Goal: Information Seeking & Learning: Learn about a topic

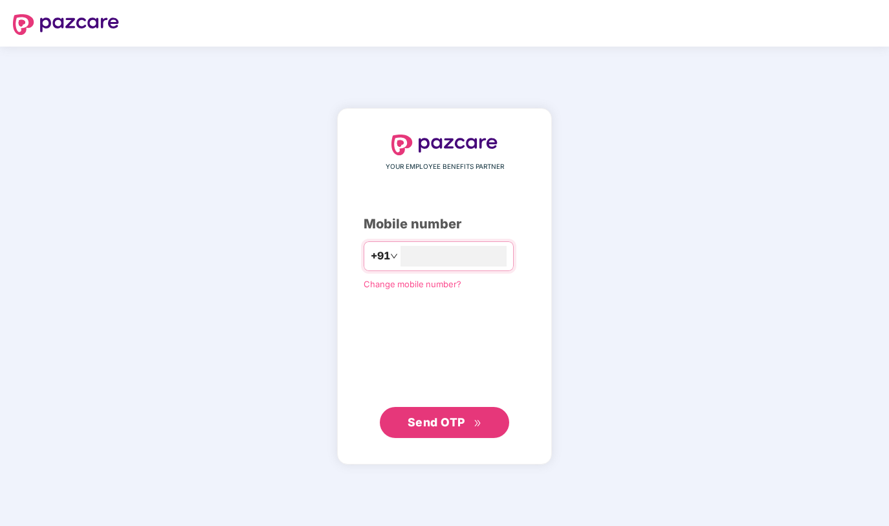
type input "**********"
click at [430, 418] on span "Send OTP" at bounding box center [437, 423] width 58 height 14
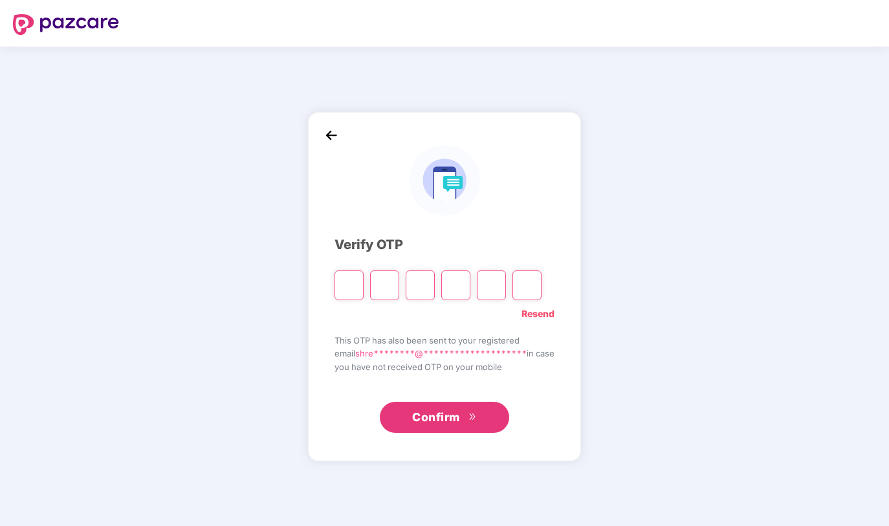
type input "*"
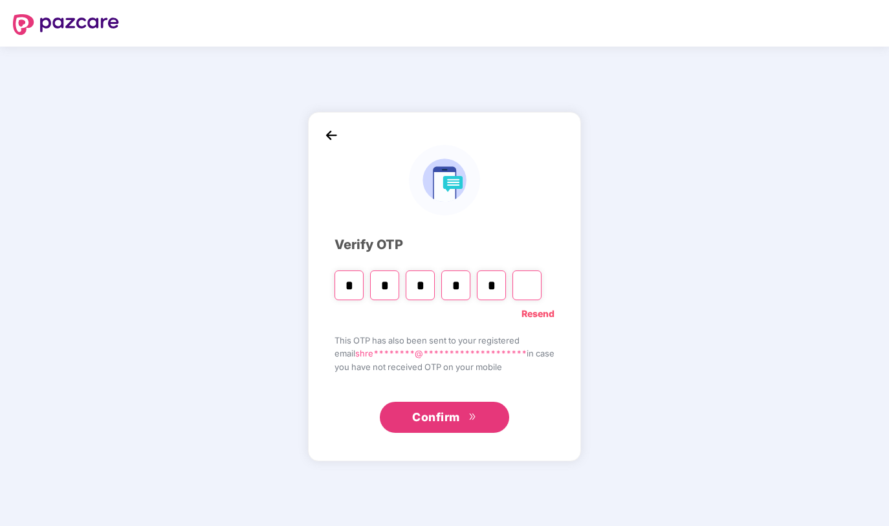
type input "*"
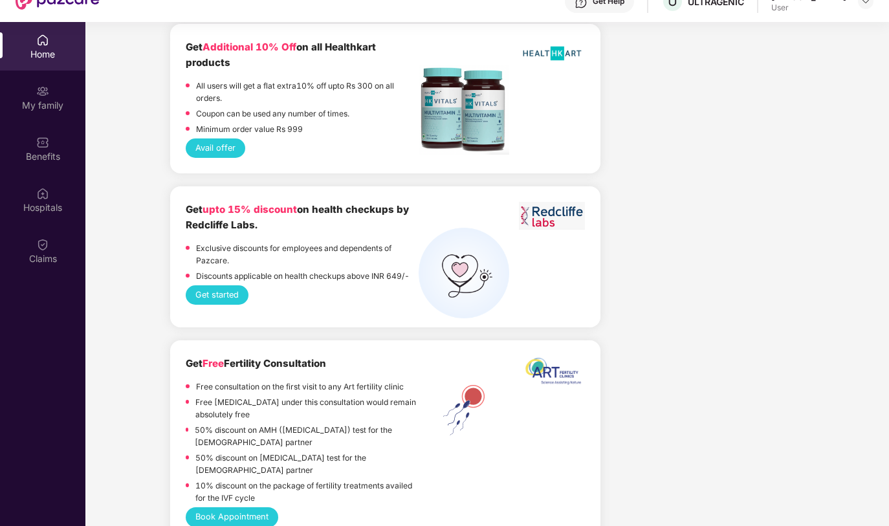
scroll to position [51, 0]
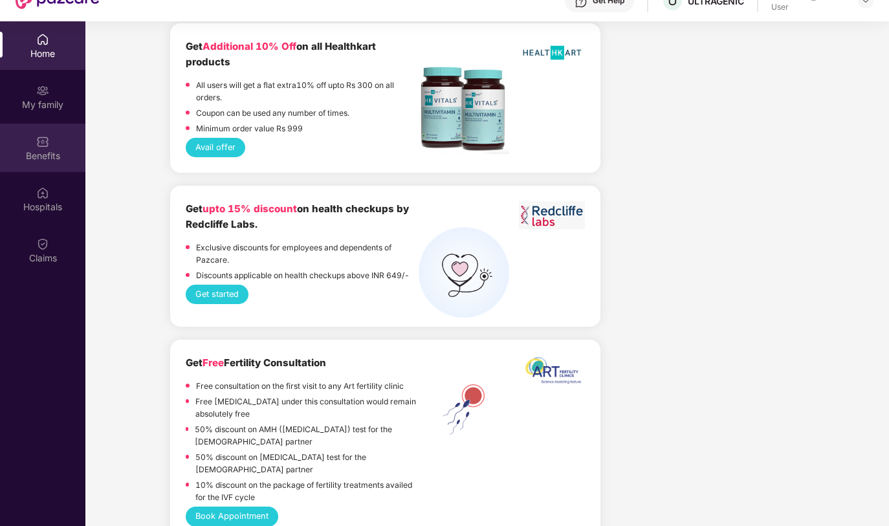
click at [50, 162] on div "Benefits" at bounding box center [42, 156] width 85 height 13
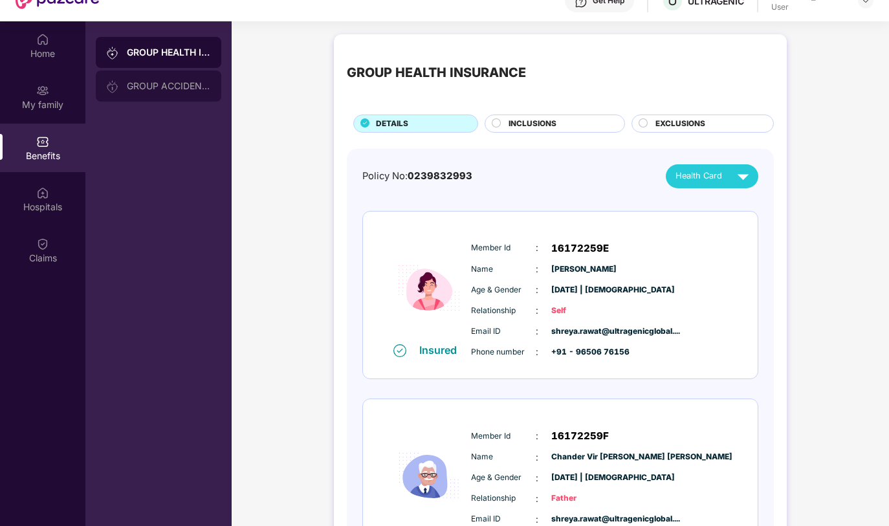
click at [152, 81] on div "GROUP ACCIDENTAL INSURANCE" at bounding box center [169, 86] width 84 height 10
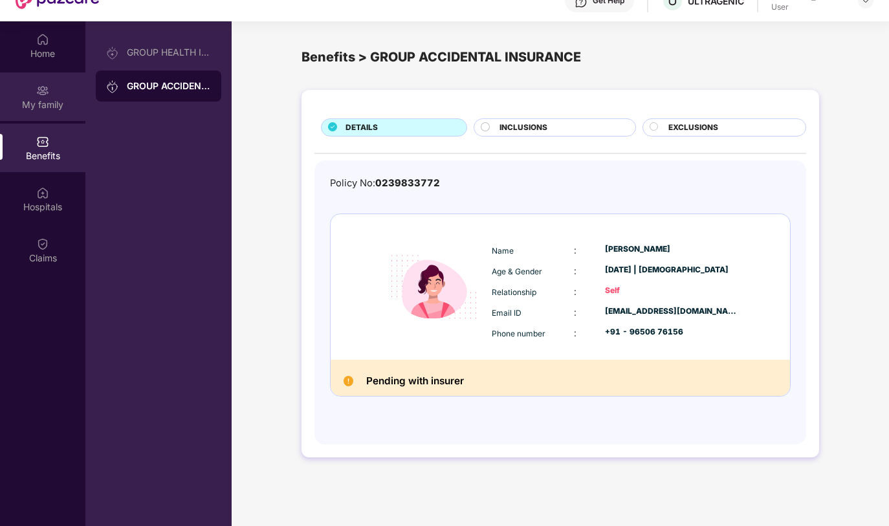
click at [42, 106] on div "My family" at bounding box center [42, 104] width 85 height 13
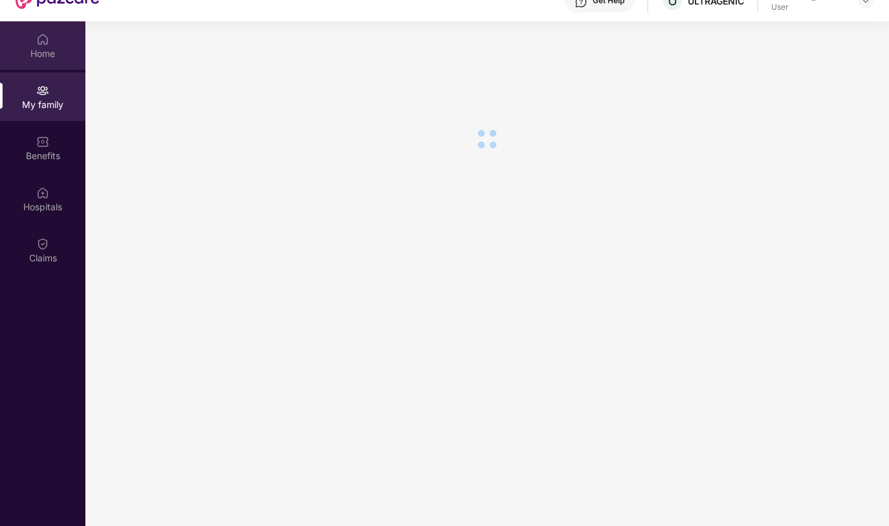
click at [54, 52] on div "Home" at bounding box center [42, 53] width 85 height 13
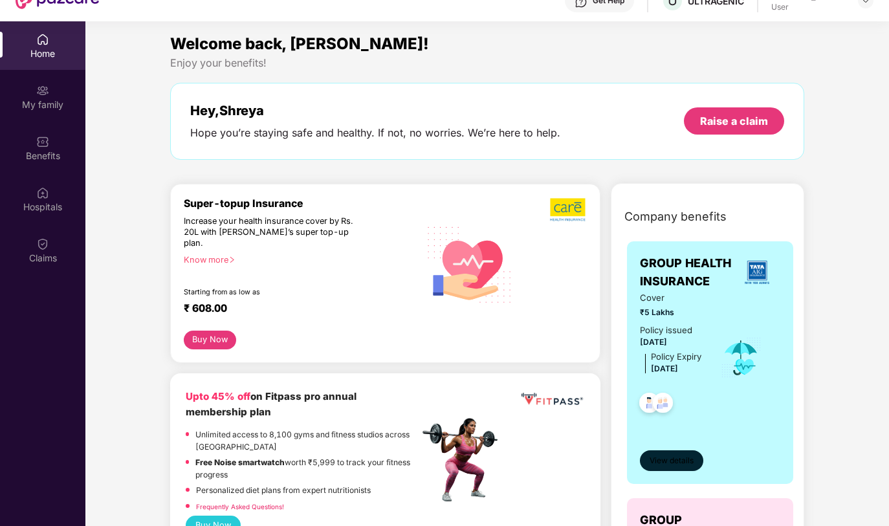
click at [681, 467] on span "View details" at bounding box center [672, 461] width 44 height 12
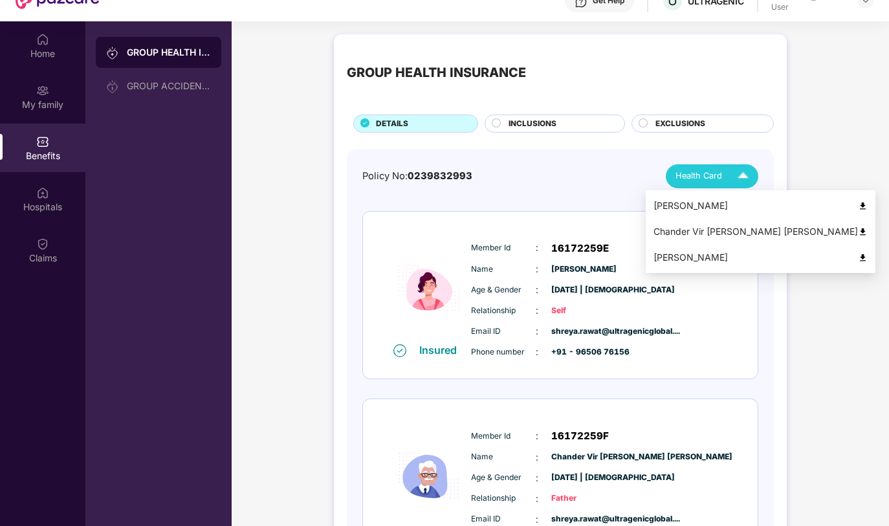
click at [713, 181] on span "Health Card" at bounding box center [699, 176] width 47 height 13
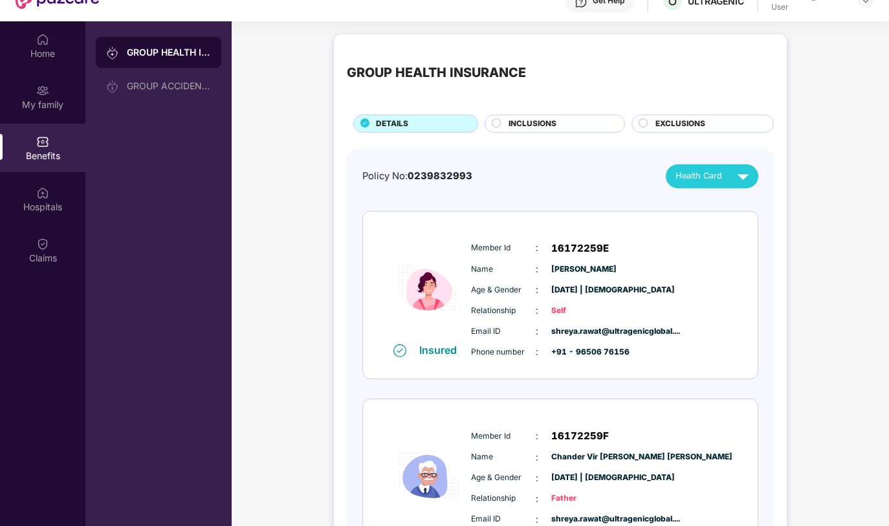
click at [595, 170] on div "Policy No: 0239832993 Health Card" at bounding box center [560, 176] width 396 height 24
click at [694, 171] on span "Health Card" at bounding box center [699, 176] width 47 height 13
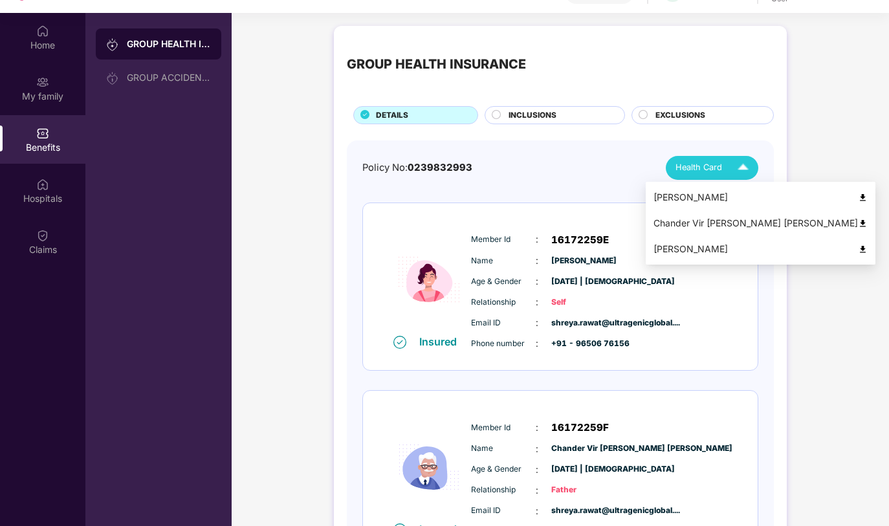
scroll to position [59, 0]
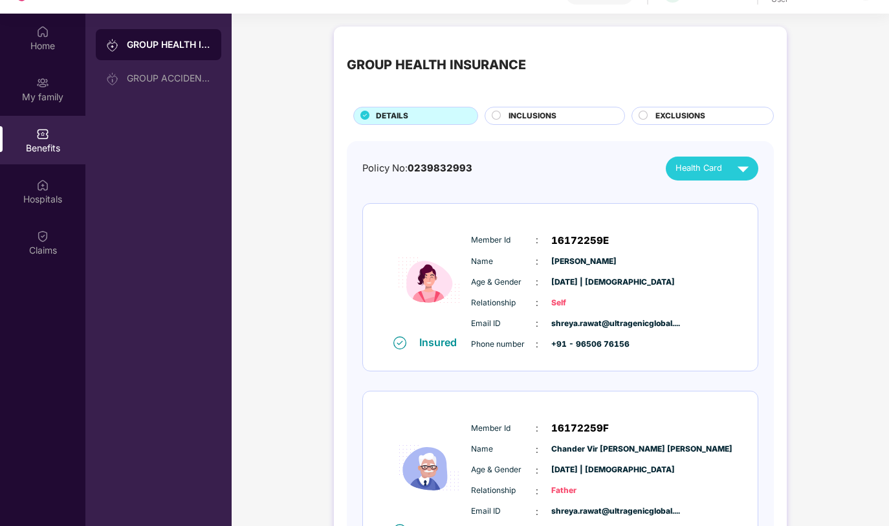
click at [564, 161] on div "Policy No: 0239832993 Health Card" at bounding box center [560, 169] width 396 height 24
click at [555, 115] on div "INCLUSIONS" at bounding box center [560, 117] width 116 height 14
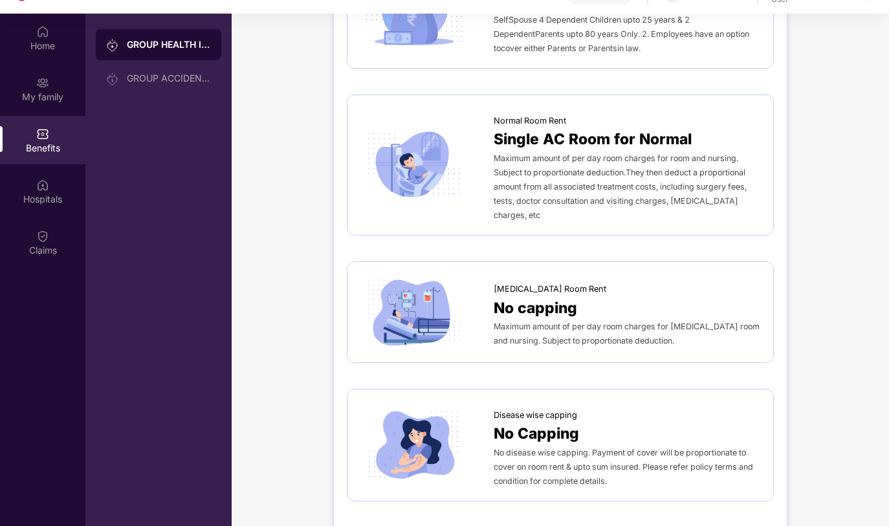
scroll to position [194, 0]
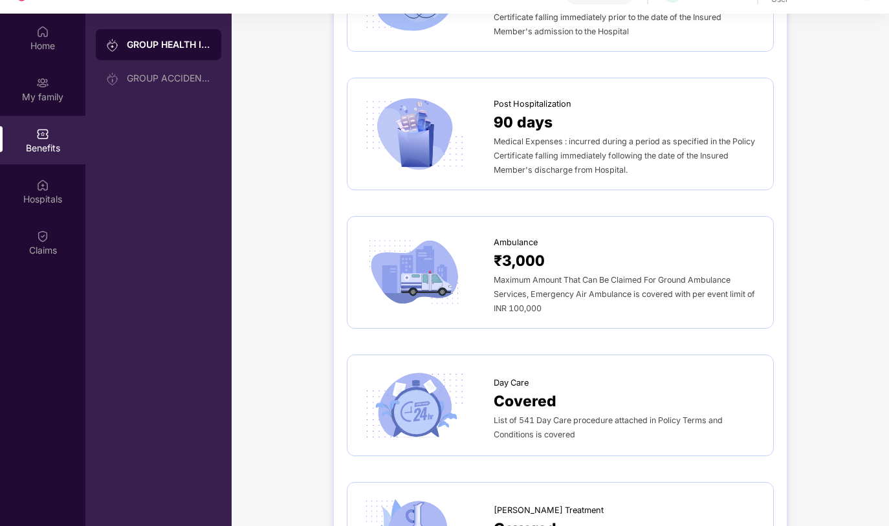
scroll to position [924, 0]
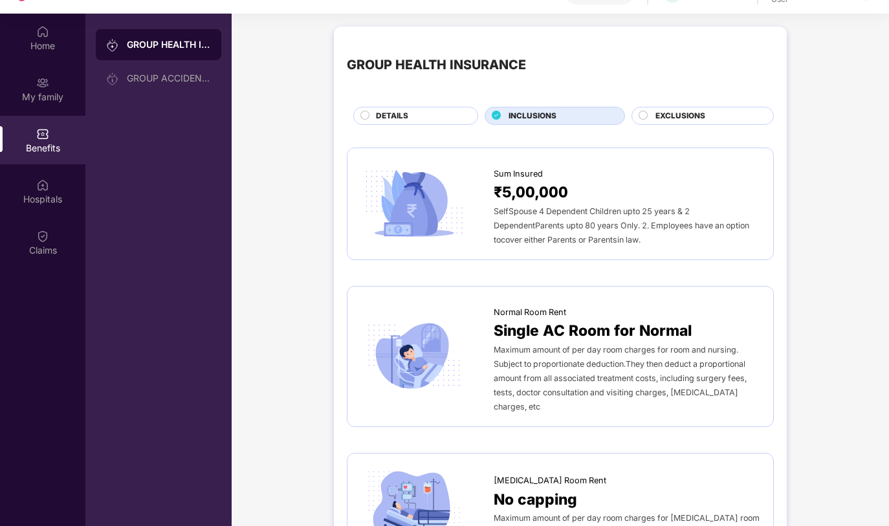
scroll to position [0, 0]
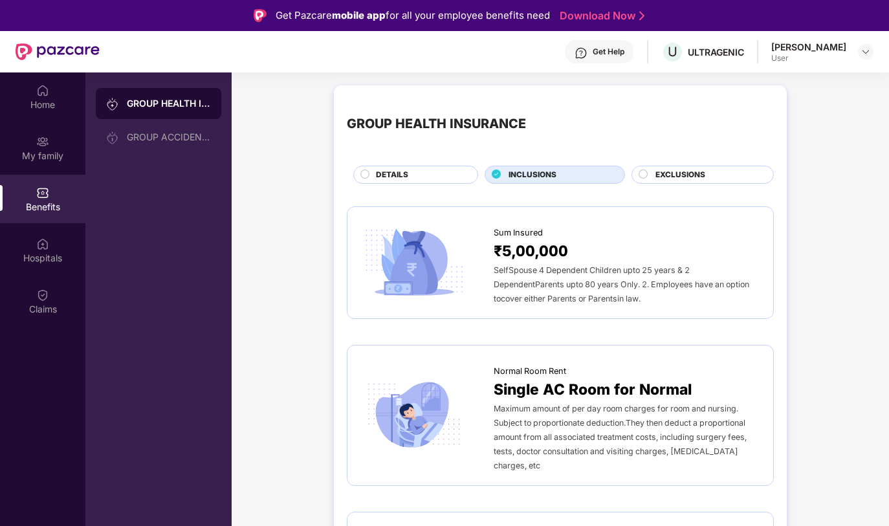
click at [676, 181] on span "EXCLUSIONS" at bounding box center [681, 175] width 50 height 12
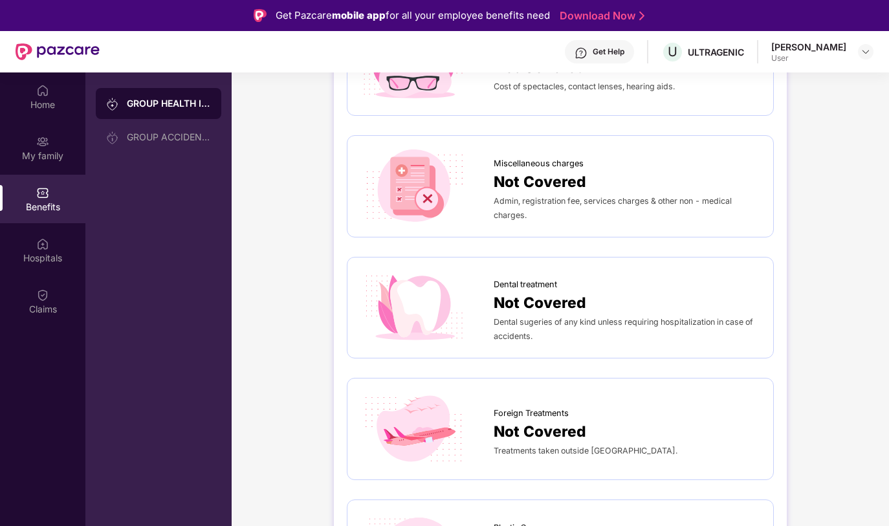
scroll to position [329, 0]
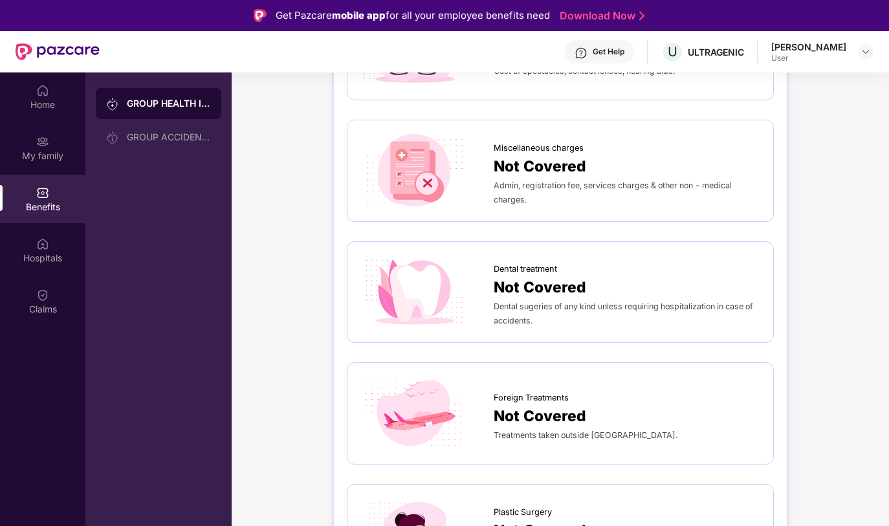
click at [543, 301] on div "Dental sugeries of any kind unless requiring hospitalization in case of acciden…" at bounding box center [627, 313] width 267 height 28
click at [535, 296] on span "Not Covered" at bounding box center [540, 287] width 93 height 23
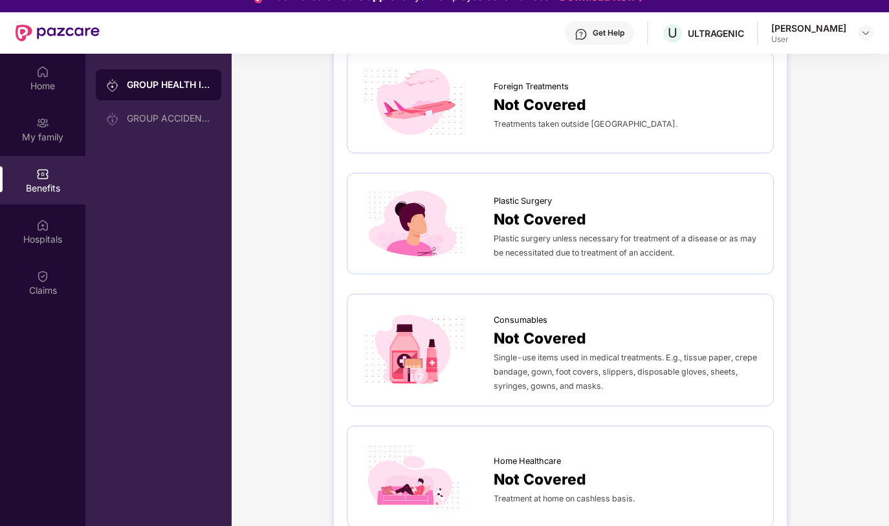
scroll to position [72, 0]
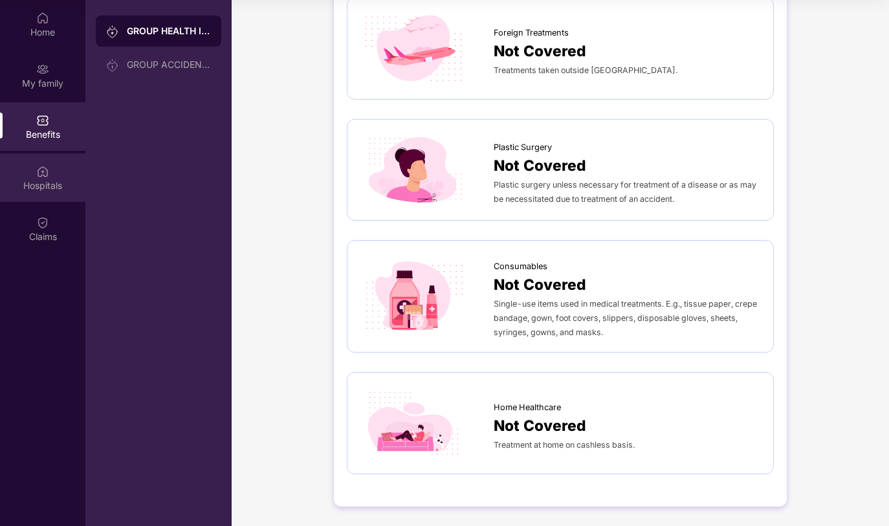
click at [48, 166] on img at bounding box center [42, 171] width 13 height 13
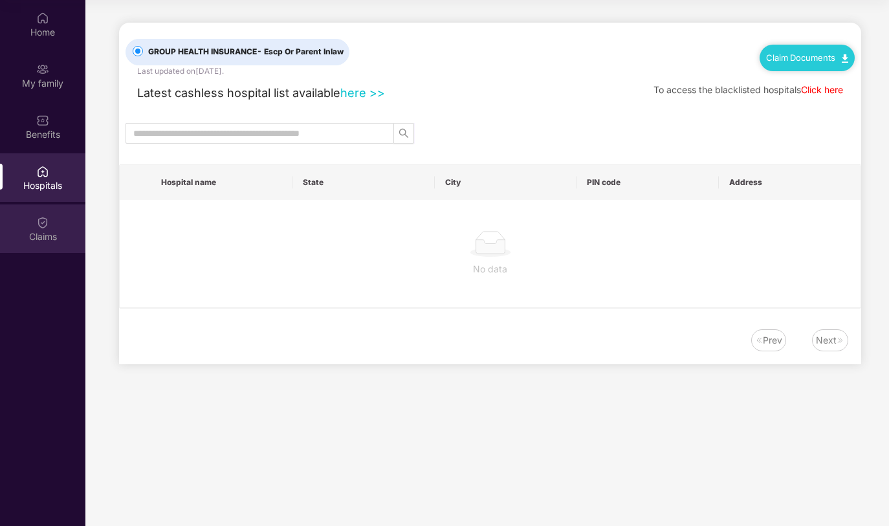
click at [41, 229] on div "Claims" at bounding box center [42, 229] width 85 height 49
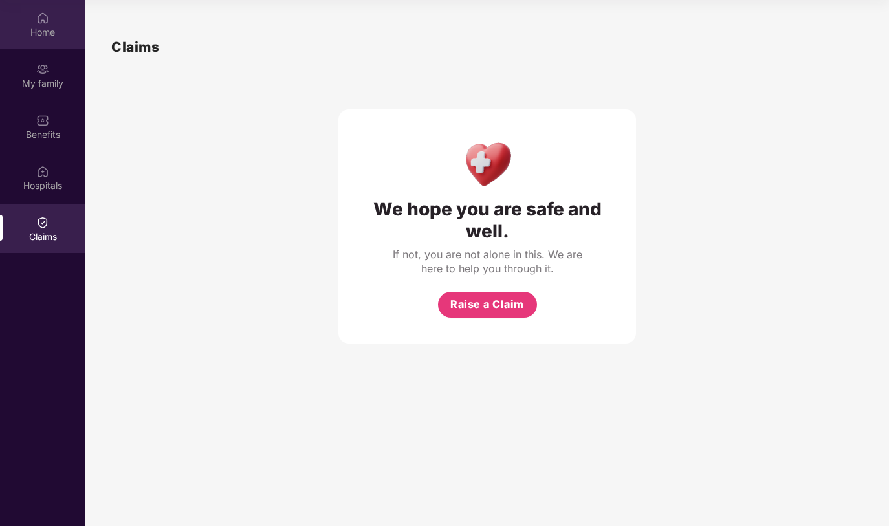
click at [38, 39] on div "Home" at bounding box center [42, 24] width 85 height 49
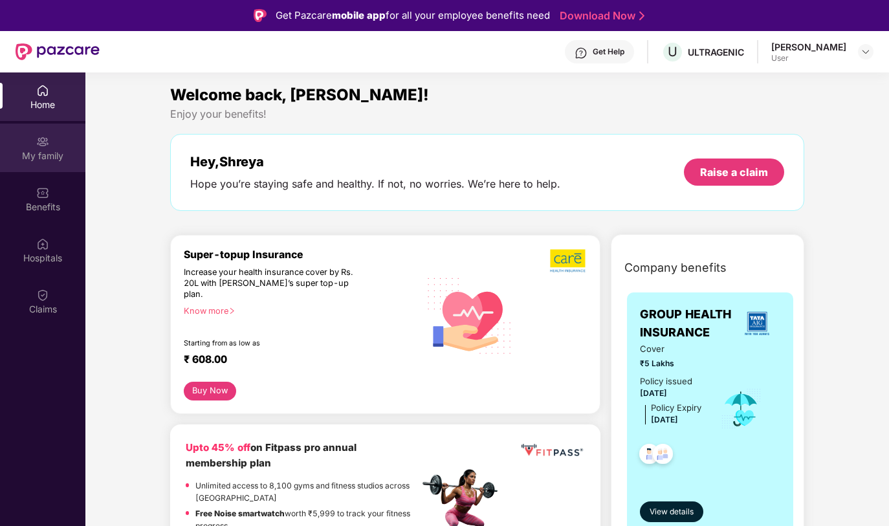
click at [57, 150] on div "My family" at bounding box center [42, 156] width 85 height 13
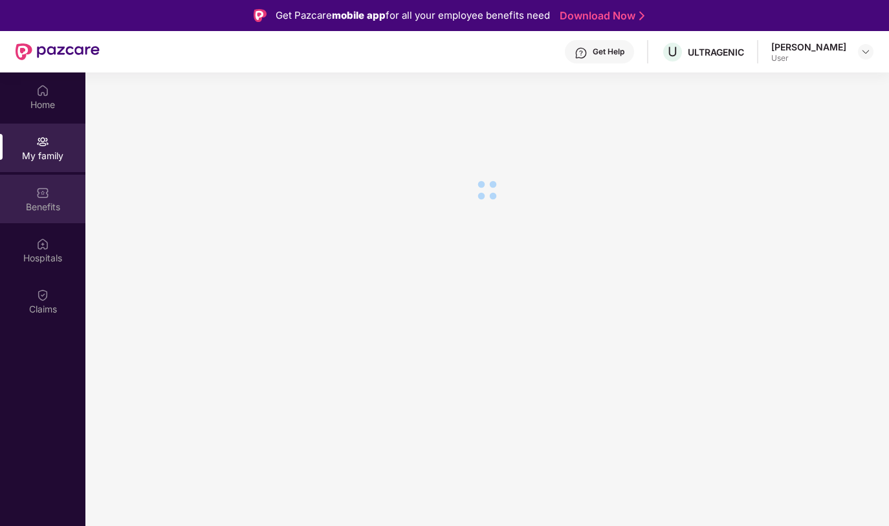
click at [37, 206] on div "Benefits" at bounding box center [42, 207] width 85 height 13
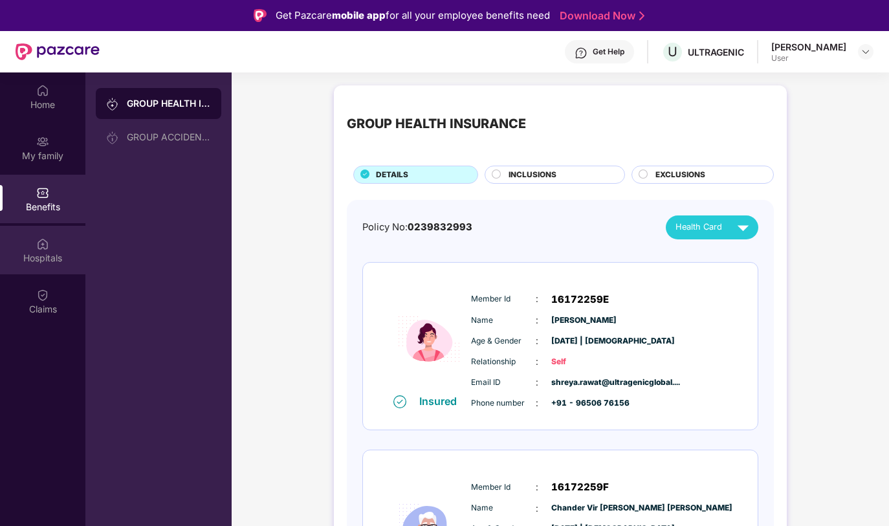
click at [39, 244] on img at bounding box center [42, 244] width 13 height 13
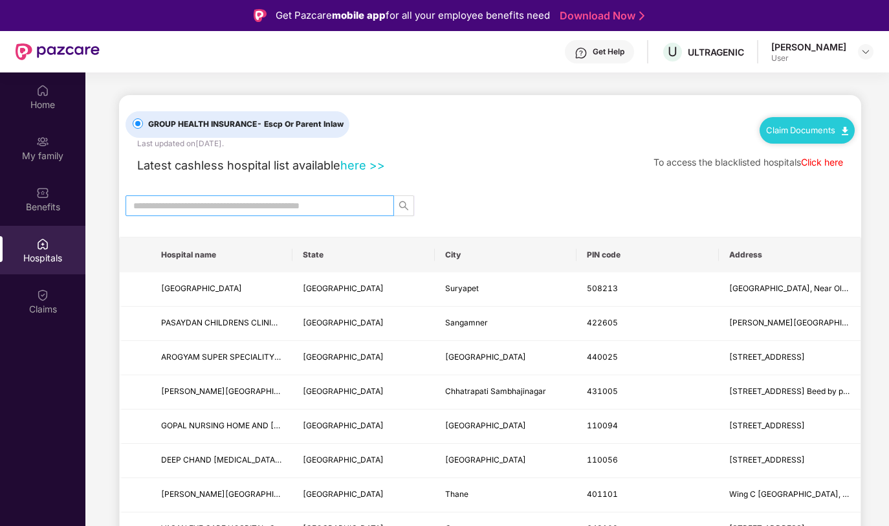
click at [242, 205] on input "text" at bounding box center [254, 206] width 243 height 14
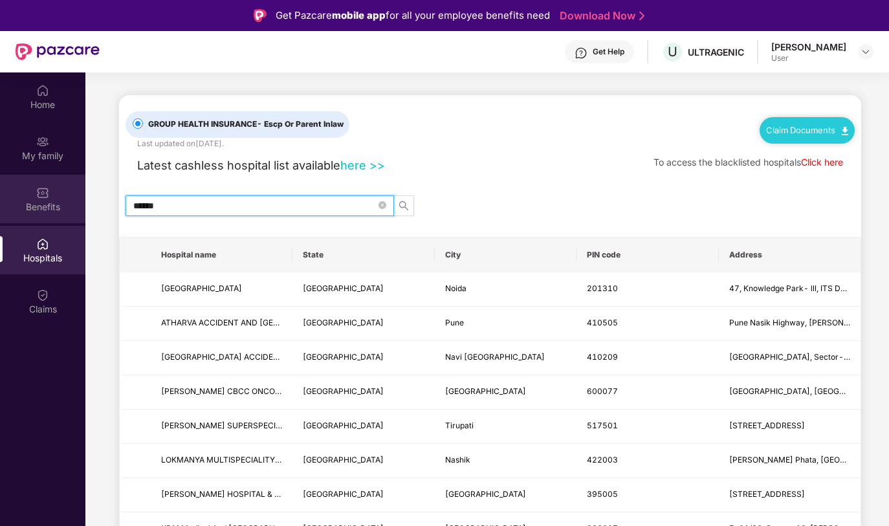
type input "******"
click at [30, 214] on div "Benefits" at bounding box center [42, 199] width 85 height 49
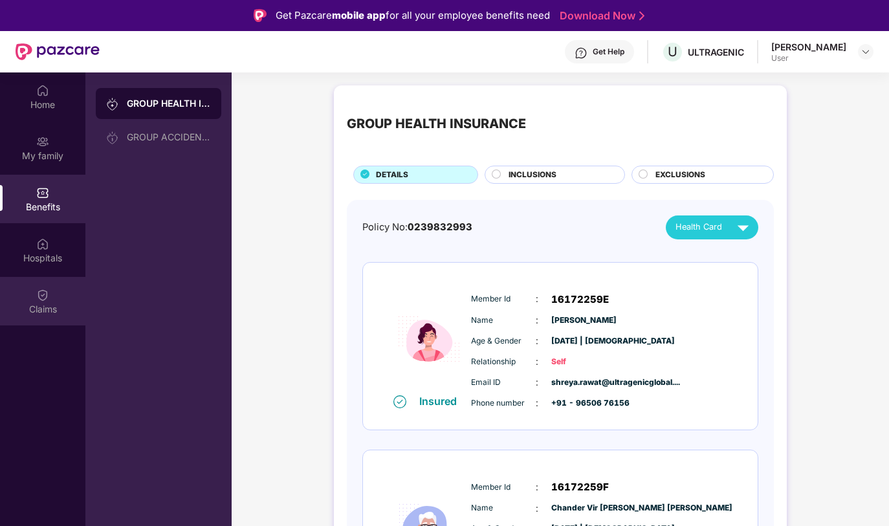
click at [44, 287] on div at bounding box center [42, 293] width 13 height 13
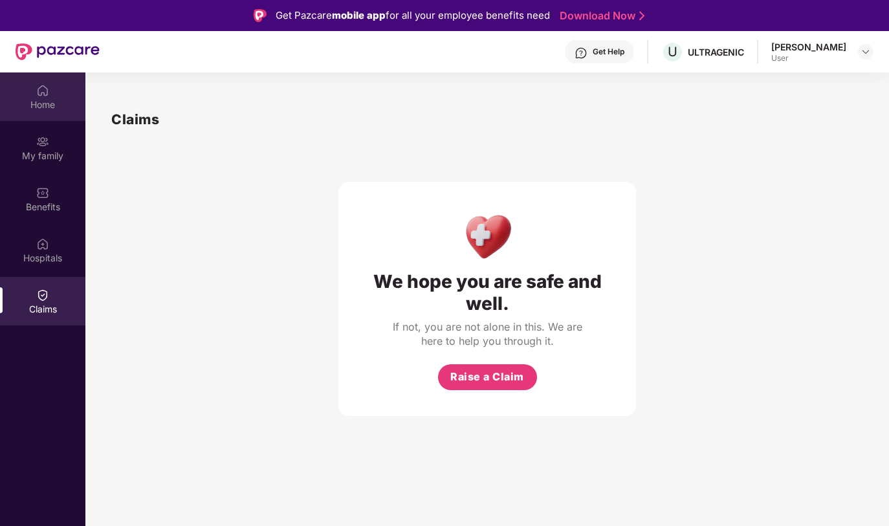
click at [30, 96] on div "Home" at bounding box center [42, 96] width 85 height 49
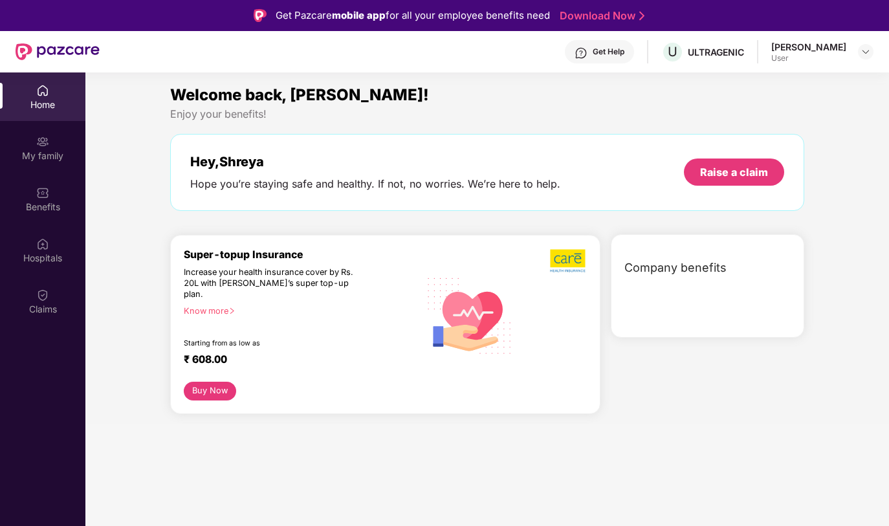
click at [52, 50] on img at bounding box center [58, 51] width 84 height 17
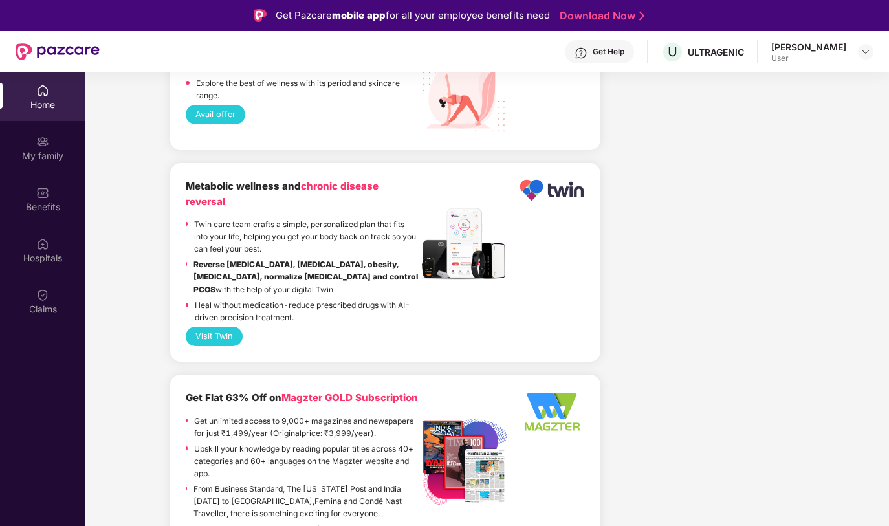
scroll to position [1751, 0]
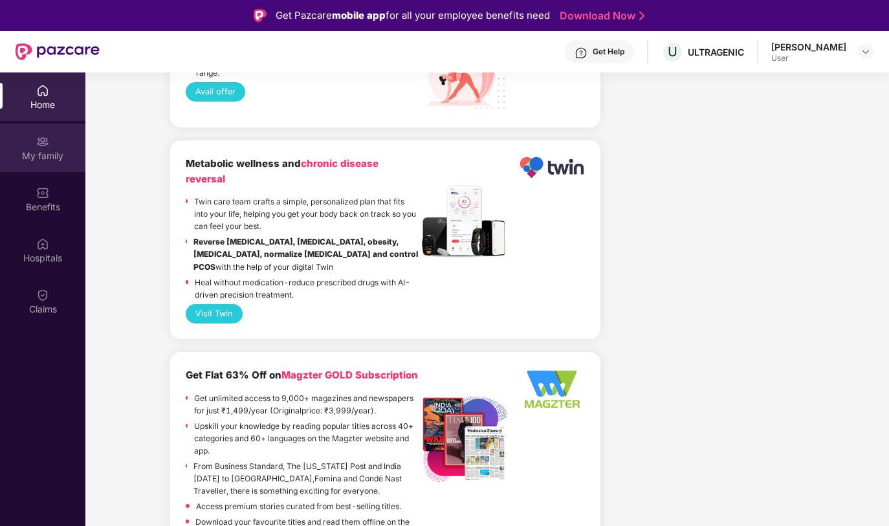
click at [45, 148] on div "My family" at bounding box center [42, 148] width 85 height 49
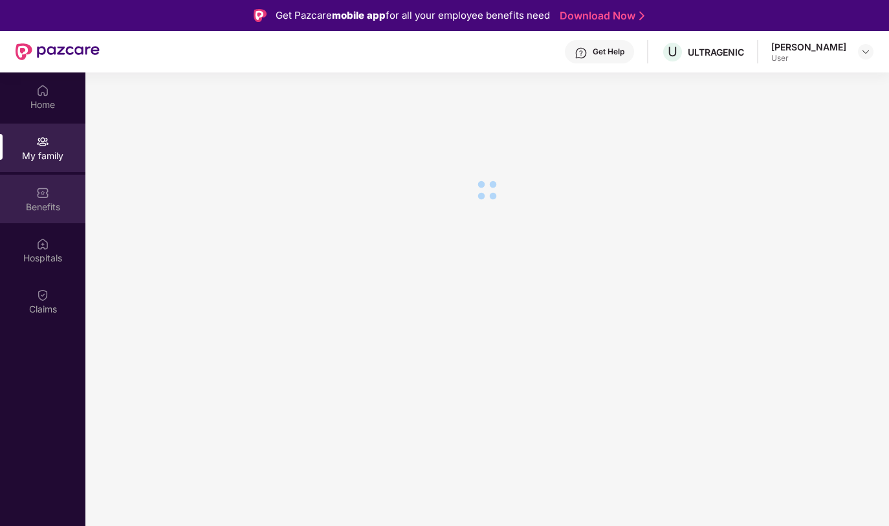
click at [40, 199] on img at bounding box center [42, 192] width 13 height 13
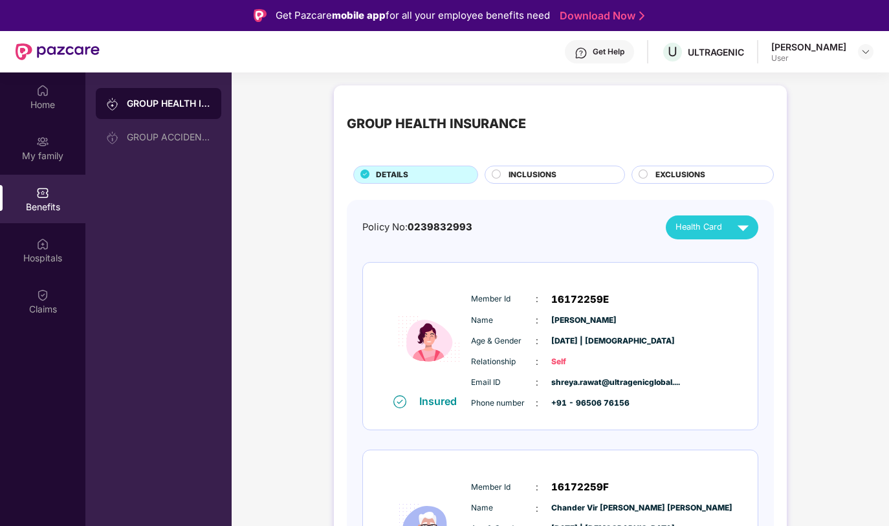
click at [527, 169] on span "INCLUSIONS" at bounding box center [533, 175] width 48 height 12
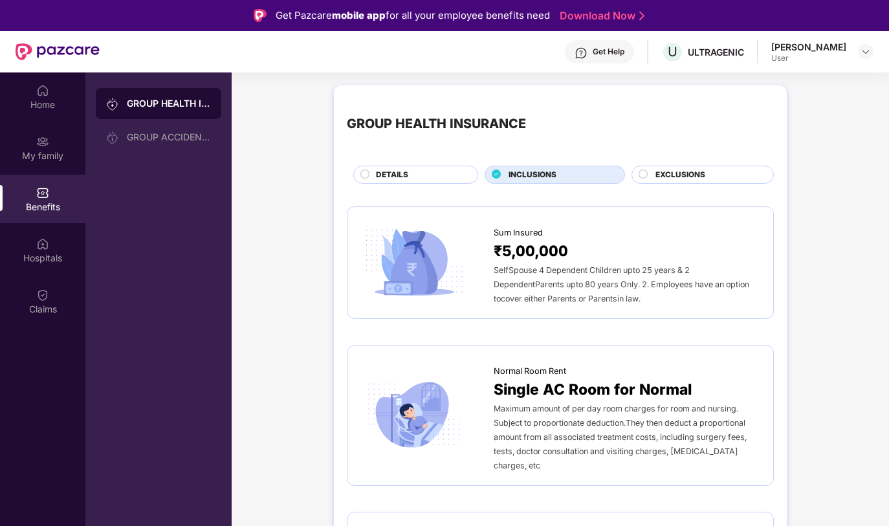
click at [654, 181] on div "EXCLUSIONS" at bounding box center [708, 176] width 118 height 14
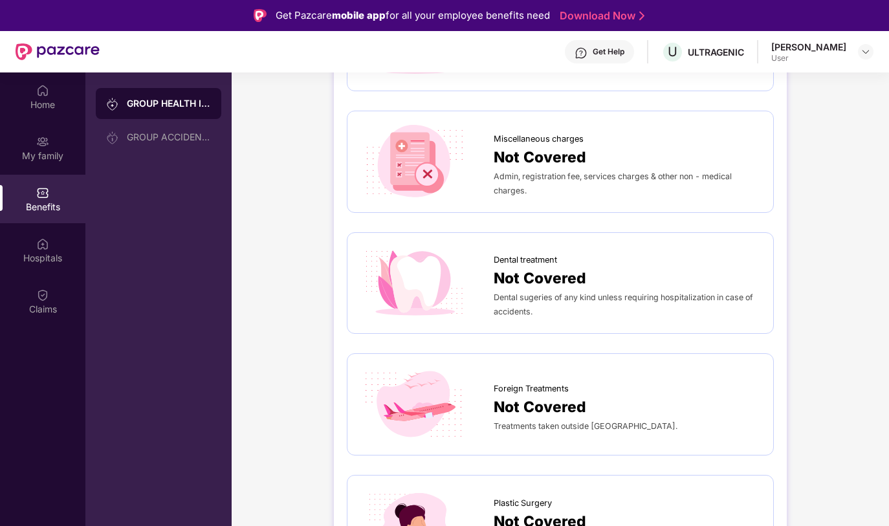
scroll to position [344, 0]
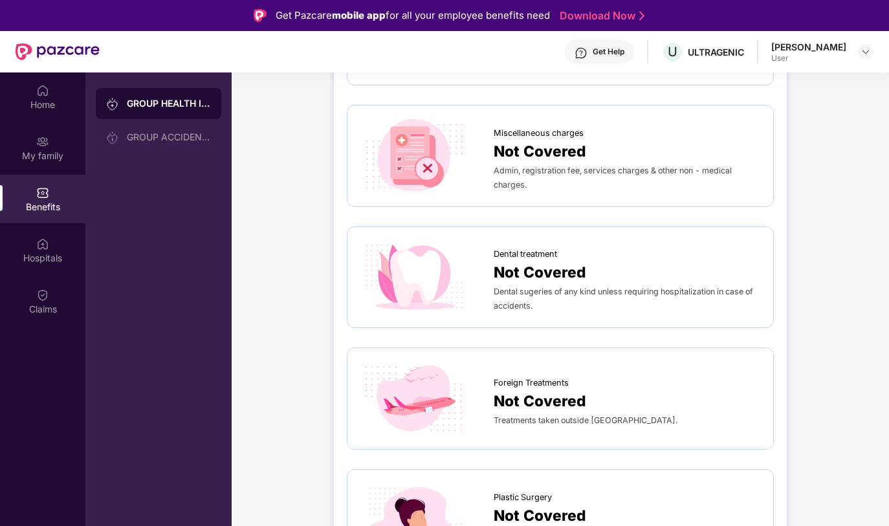
click at [521, 275] on span "Not Covered" at bounding box center [540, 272] width 93 height 23
click at [454, 267] on img at bounding box center [413, 277] width 107 height 75
click at [421, 272] on img at bounding box center [413, 277] width 107 height 75
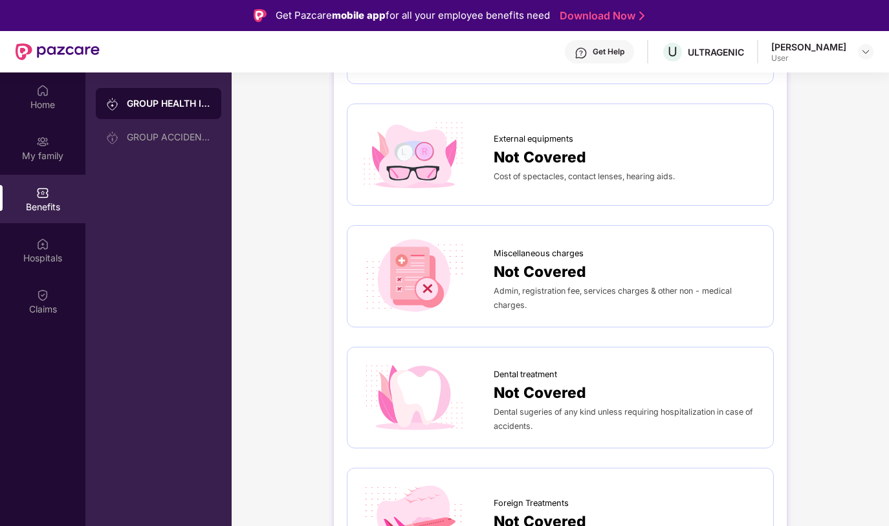
scroll to position [201, 0]
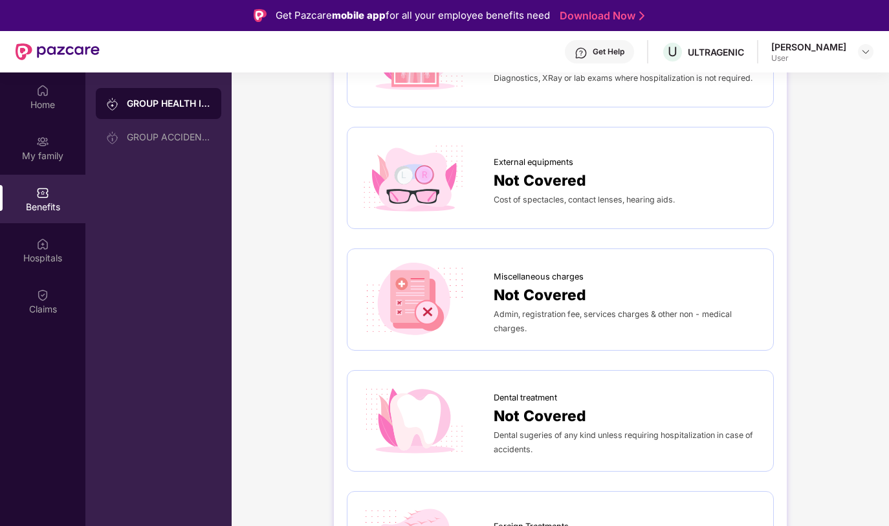
click at [603, 50] on div "Get Help" at bounding box center [599, 51] width 69 height 23
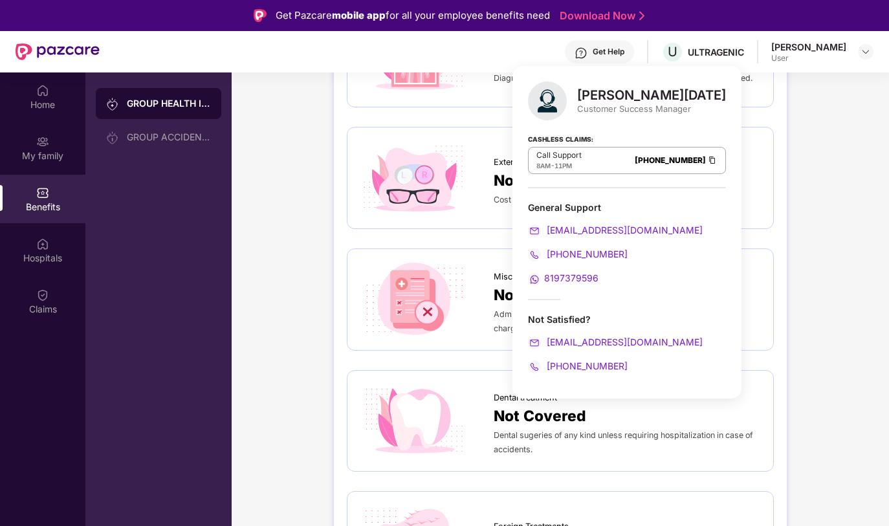
click at [782, 234] on div "GROUP HEALTH INSURANCE DETAILS INCLUSIONS EXCLUSIONS OPD Not Covered Diagnostic…" at bounding box center [560, 443] width 453 height 1116
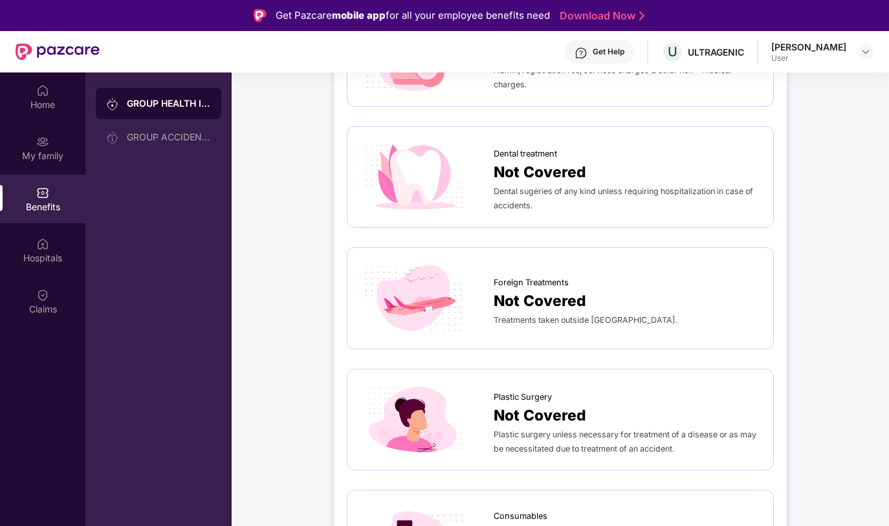
scroll to position [441, 0]
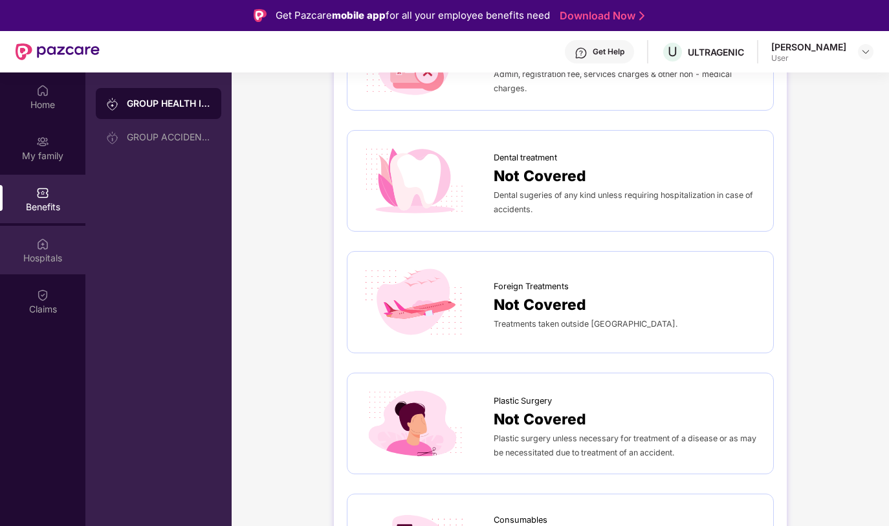
click at [59, 243] on div "Hospitals" at bounding box center [42, 250] width 85 height 49
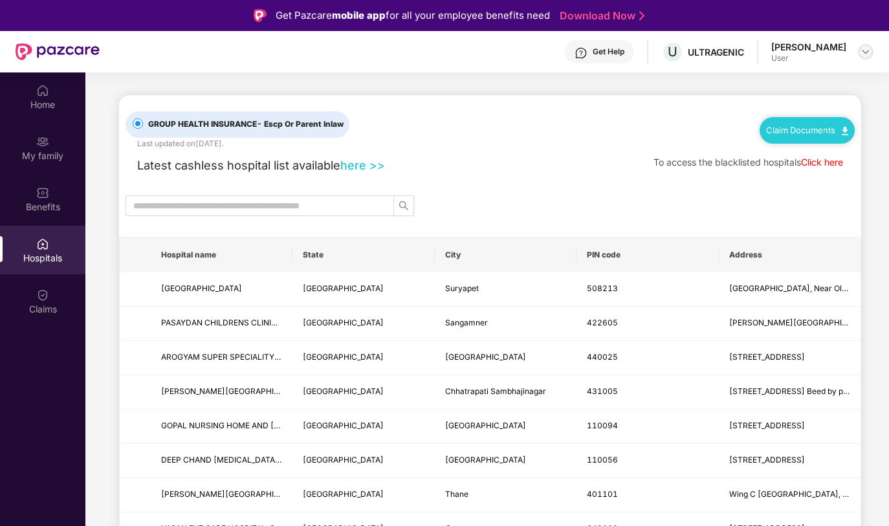
click at [860, 50] on div at bounding box center [866, 52] width 16 height 16
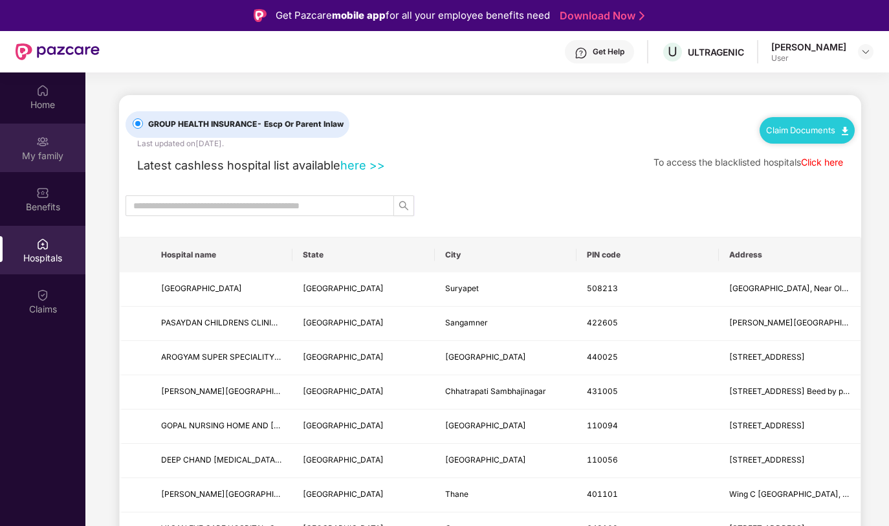
click at [30, 139] on div "My family" at bounding box center [42, 148] width 85 height 49
